Goal: Task Accomplishment & Management: Use online tool/utility

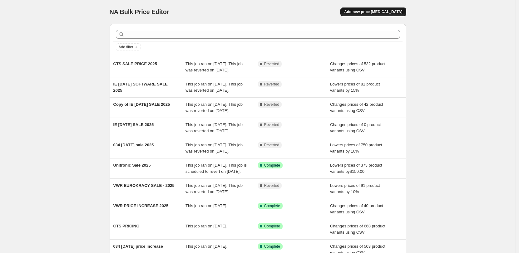
click at [374, 11] on span "Add new price [MEDICAL_DATA]" at bounding box center [373, 11] width 58 height 5
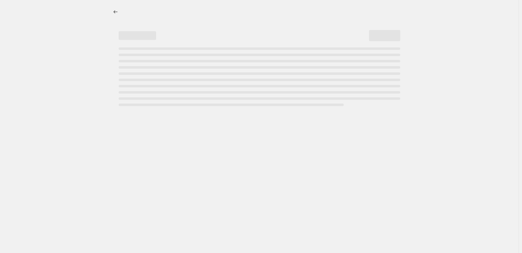
select select "percentage"
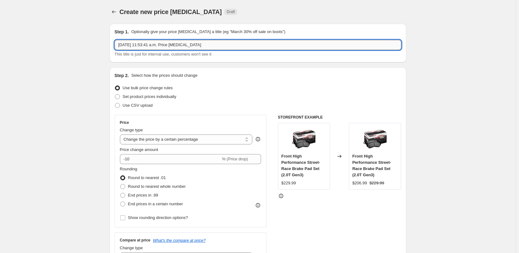
click at [177, 45] on input "[DATE] 11:53:41 a.m. Price [MEDICAL_DATA]" at bounding box center [257, 45] width 286 height 10
type input "CTS SALE PRICE 2025 - CAD"
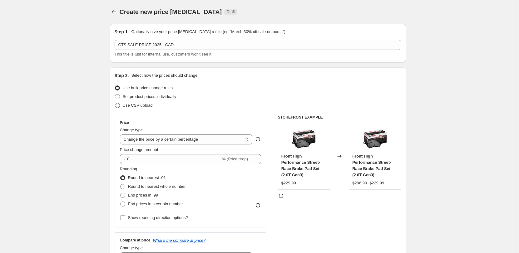
click at [137, 106] on span "Use CSV upload" at bounding box center [138, 105] width 30 height 5
click at [115, 103] on input "Use CSV upload" at bounding box center [115, 103] width 0 height 0
radio input "true"
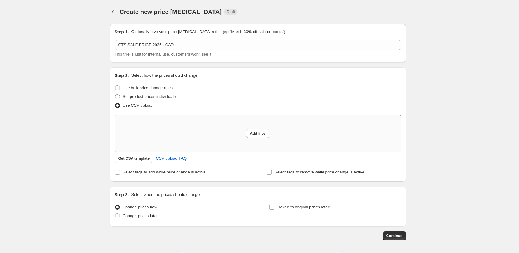
click at [247, 131] on div "Add files" at bounding box center [258, 133] width 286 height 37
click at [258, 136] on span "Add files" at bounding box center [258, 133] width 16 height 5
type input "C:\fakepath\CTS_Pricing_Update_Aug_2025 - SALE.csv"
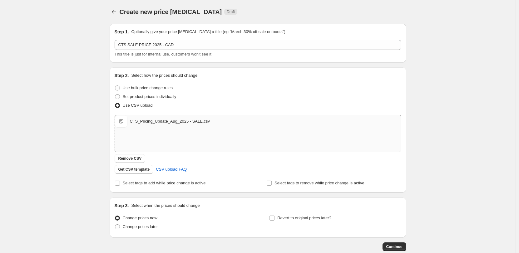
scroll to position [36, 0]
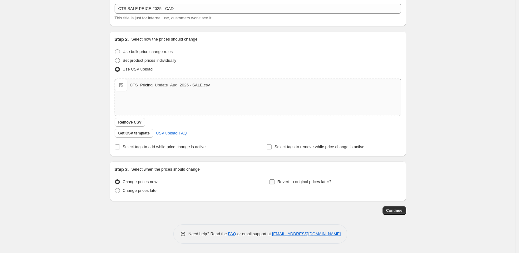
click at [304, 183] on span "Revert to original prices later?" at bounding box center [304, 181] width 54 height 5
click at [274, 183] on input "Revert to original prices later?" at bounding box center [271, 181] width 5 height 5
checkbox input "true"
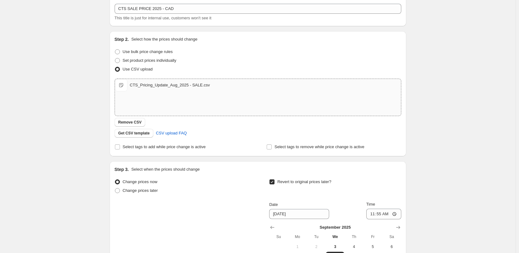
scroll to position [143, 0]
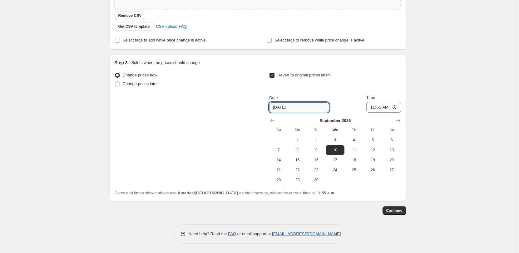
click at [309, 105] on input "[DATE]" at bounding box center [299, 107] width 60 height 10
click at [374, 150] on span "12" at bounding box center [373, 150] width 14 height 5
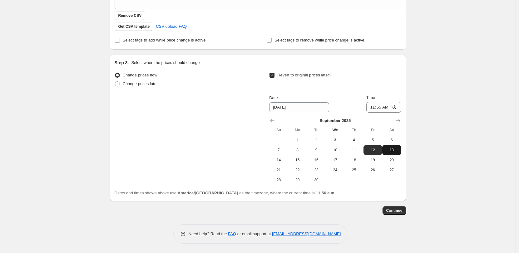
click at [391, 148] on span "13" at bounding box center [391, 150] width 14 height 5
type input "[DATE]"
click at [396, 105] on input "11:55" at bounding box center [383, 107] width 35 height 11
type input "04:00"
click at [448, 118] on div "Create new price [MEDICAL_DATA]. This page is ready Create new price [MEDICAL_D…" at bounding box center [257, 55] width 515 height 396
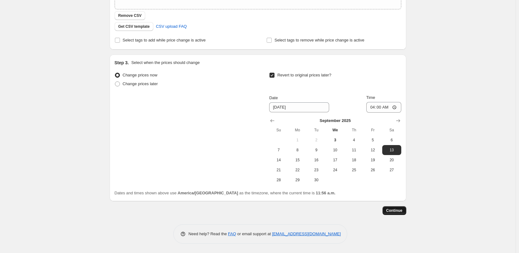
click at [398, 212] on span "Continue" at bounding box center [394, 210] width 16 height 5
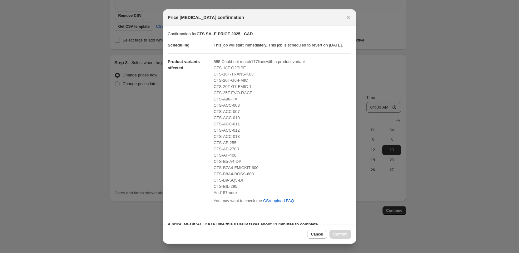
scroll to position [100, 0]
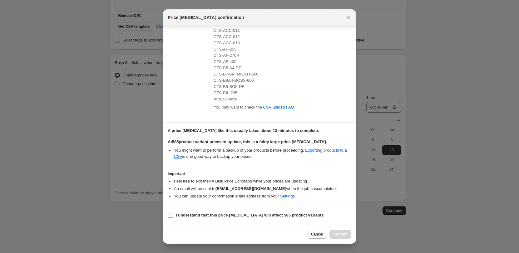
click at [195, 215] on b "I understand that this price [MEDICAL_DATA] will affect 585 product variants" at bounding box center [250, 215] width 148 height 5
click at [173, 215] on input "I understand that this price [MEDICAL_DATA] will affect 585 product variants" at bounding box center [170, 215] width 5 height 5
checkbox input "true"
click at [337, 234] on span "Confirm" at bounding box center [340, 234] width 14 height 5
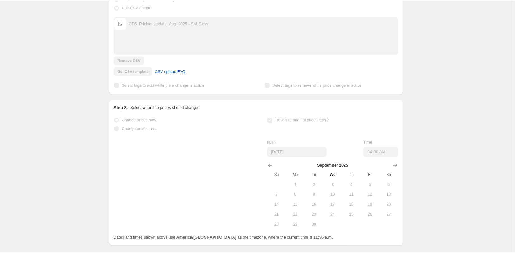
scroll to position [159, 0]
